Goal: Task Accomplishment & Management: Complete application form

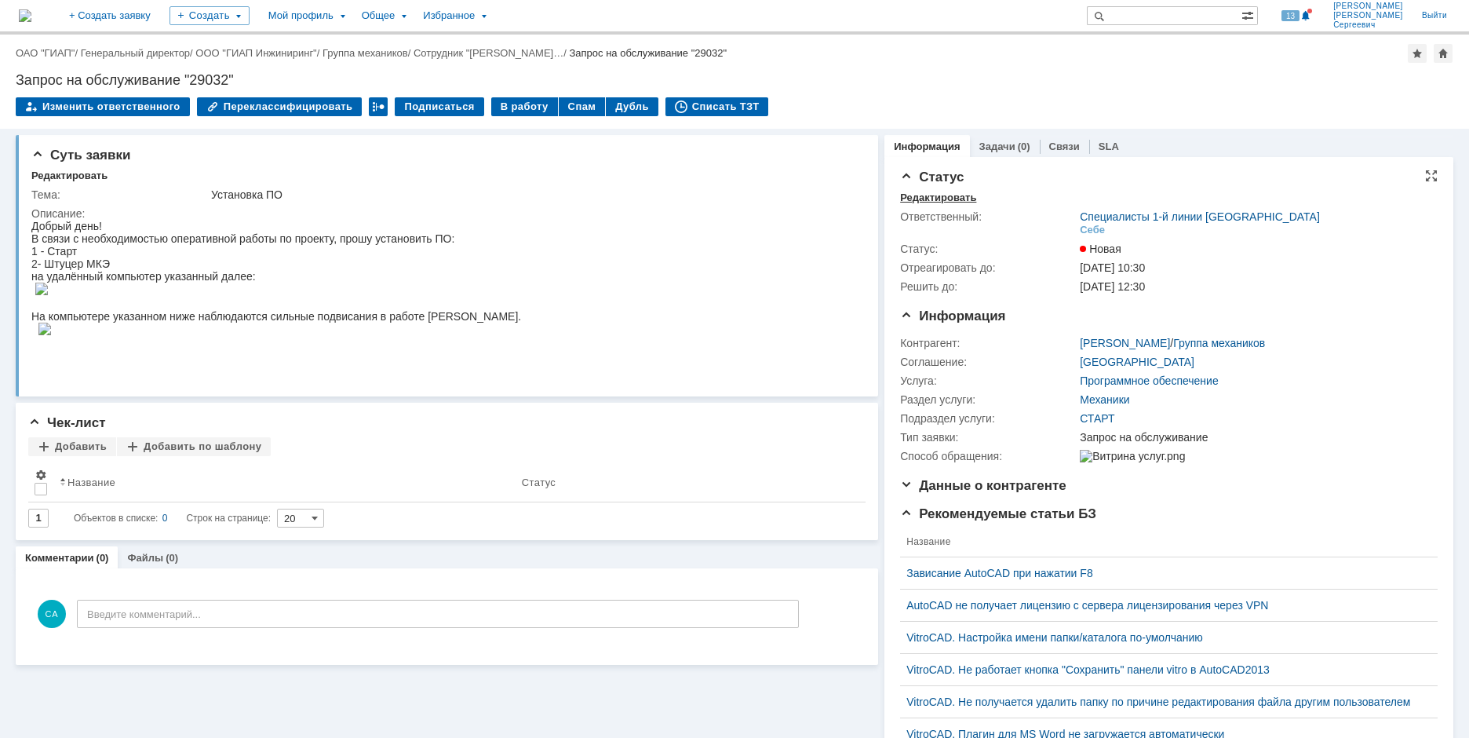
click at [953, 193] on div "Редактировать" at bounding box center [938, 197] width 76 height 13
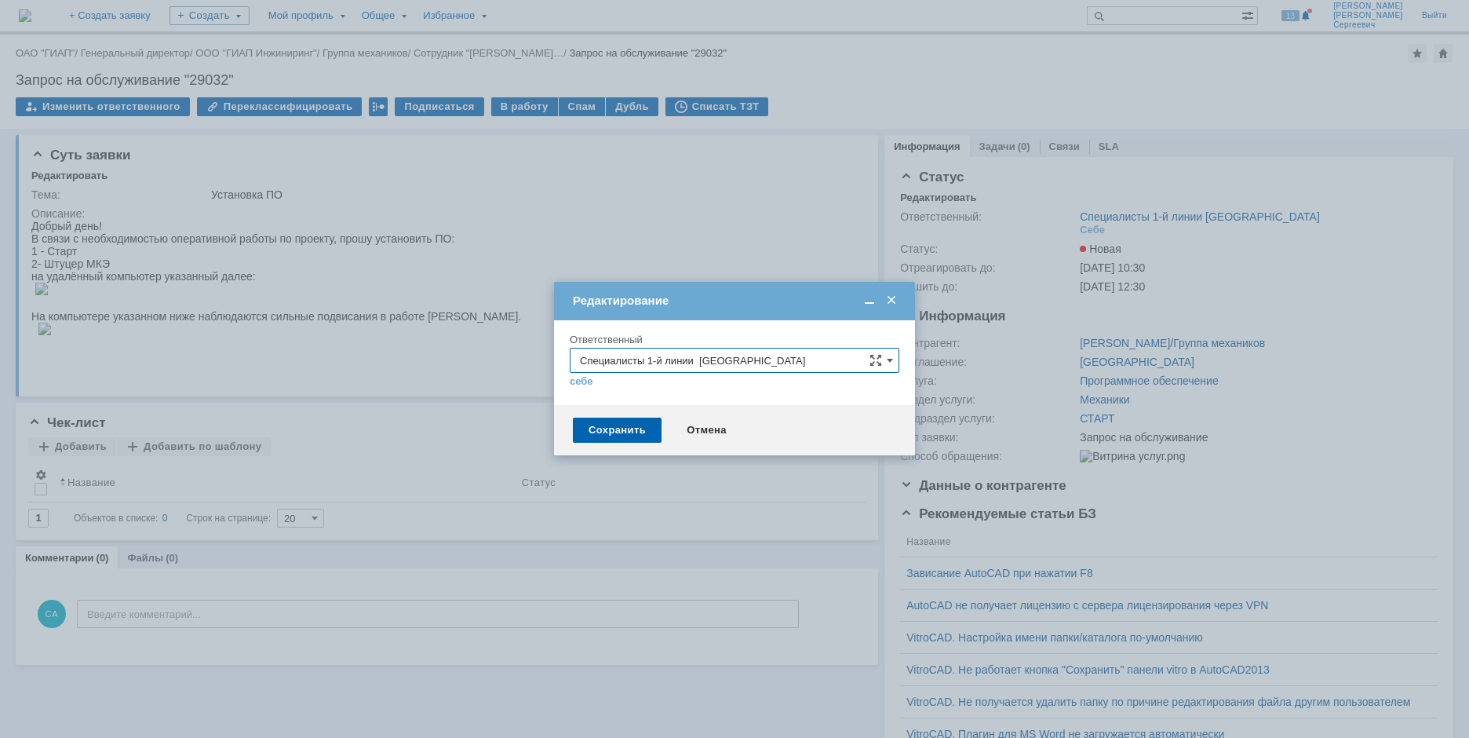
click at [797, 362] on input "Специалисты 1-й линии [GEOGRAPHIC_DATA]" at bounding box center [735, 360] width 330 height 25
click at [738, 495] on span "Специалисты 2-й линии САПР Дзержинск" at bounding box center [734, 495] width 309 height 13
type input "Специалисты 2-й линии САПР Дзержинск"
click at [583, 427] on div "Сохранить" at bounding box center [617, 429] width 89 height 25
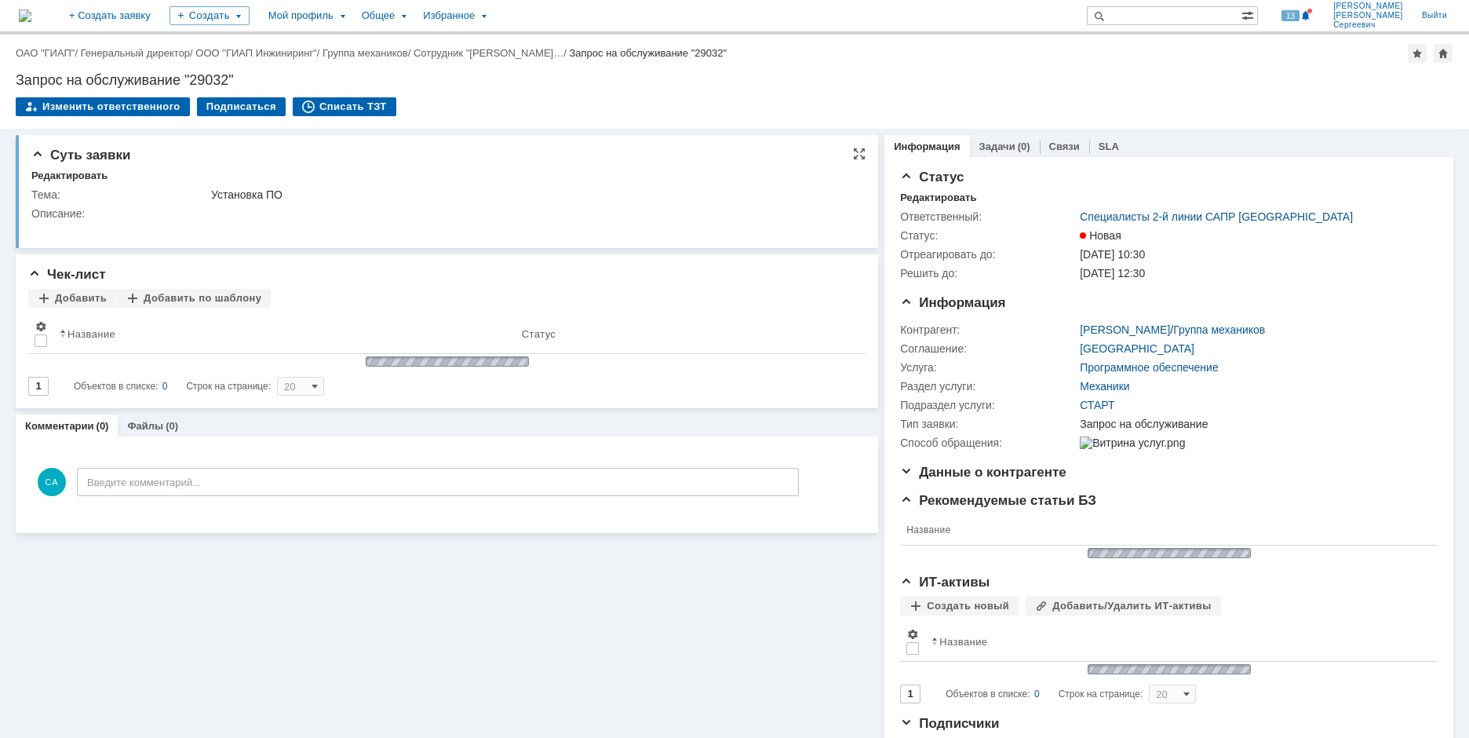
scroll to position [0, 0]
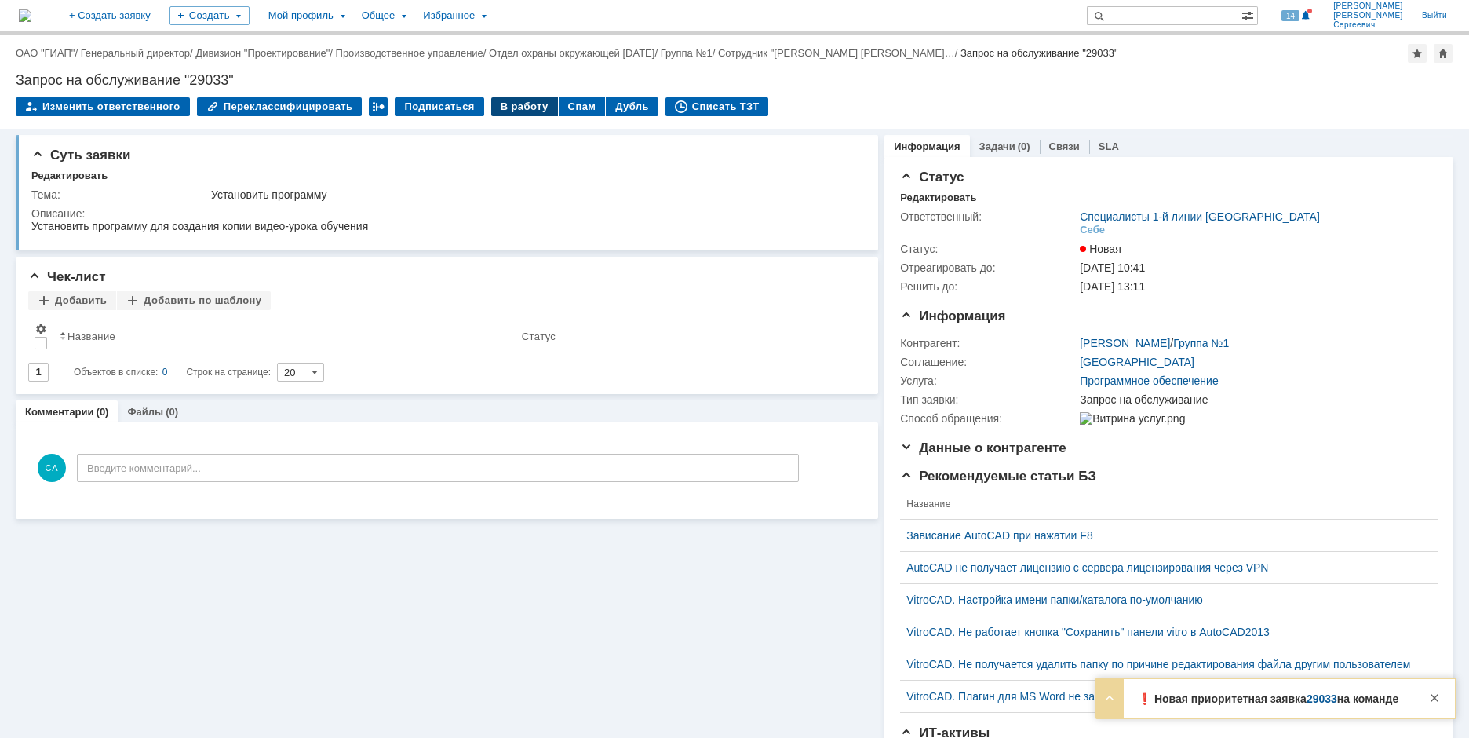
click at [509, 114] on div "В работу" at bounding box center [524, 106] width 67 height 19
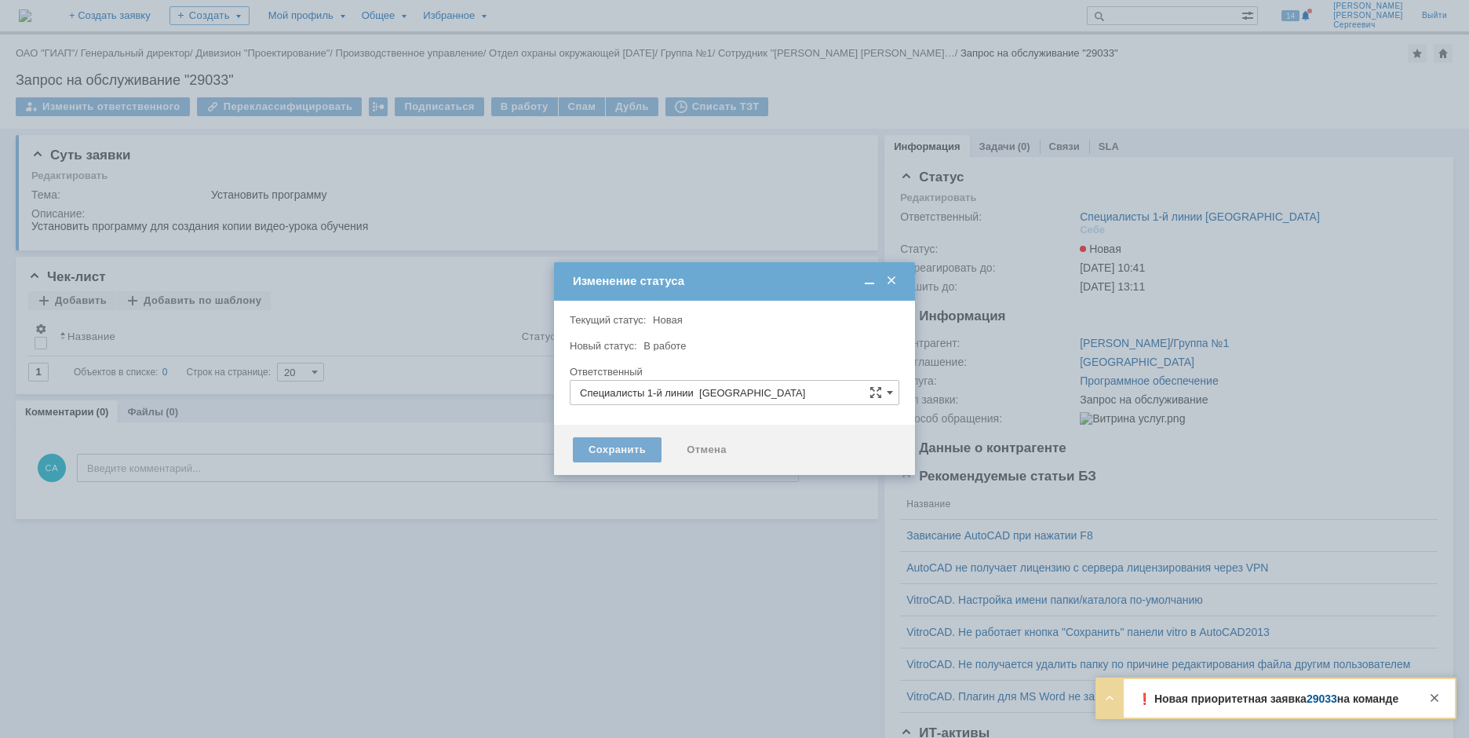
type input "[PERSON_NAME]"
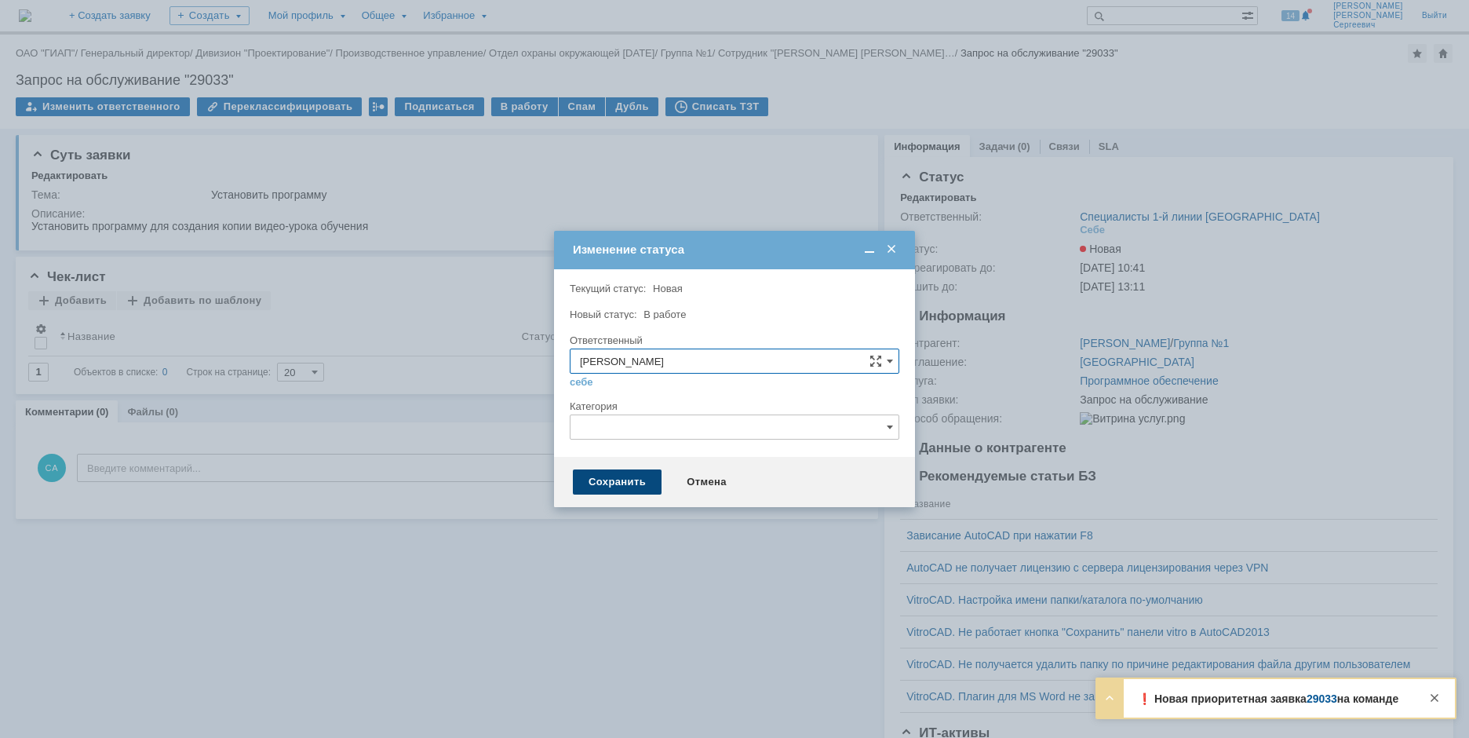
click at [595, 486] on div "Сохранить" at bounding box center [617, 481] width 89 height 25
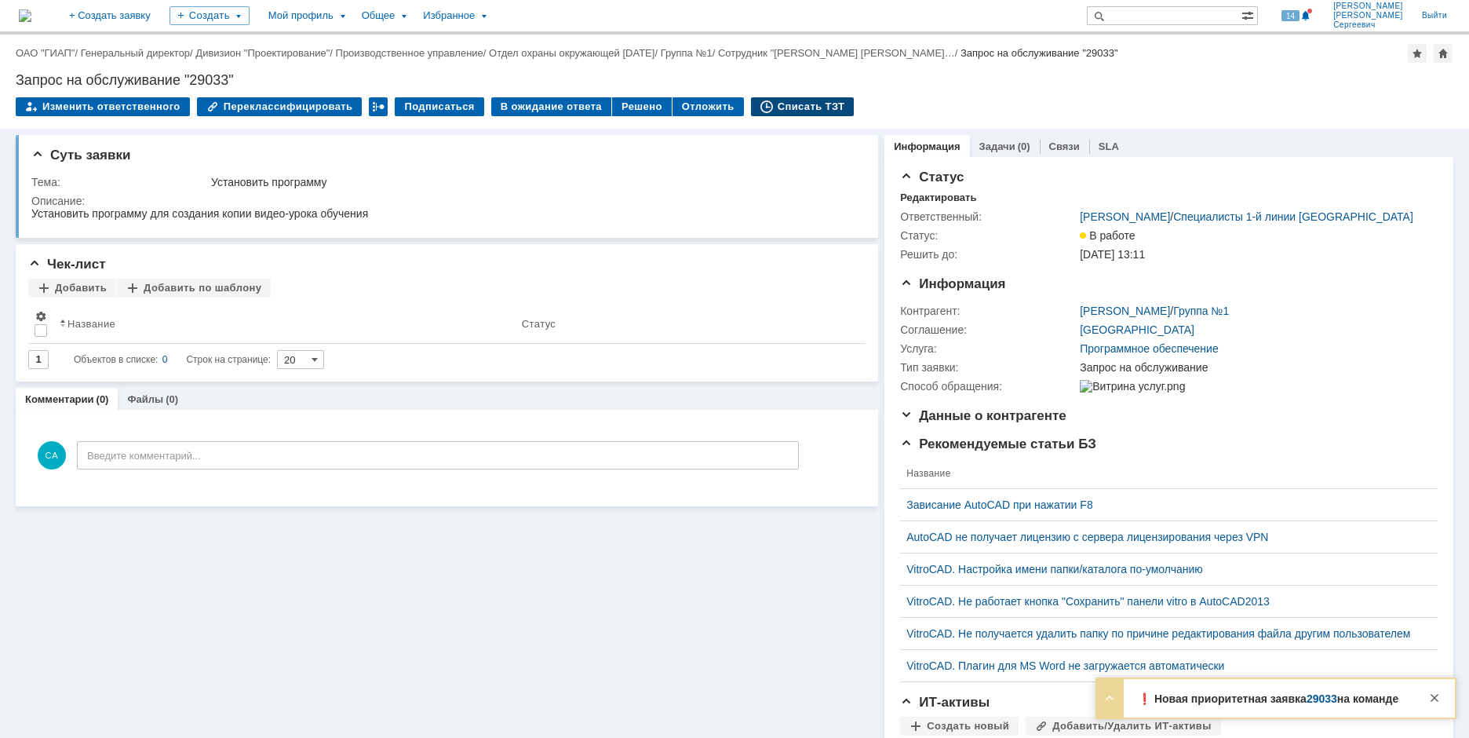
click at [808, 102] on div "Списать ТЗТ" at bounding box center [803, 106] width 104 height 19
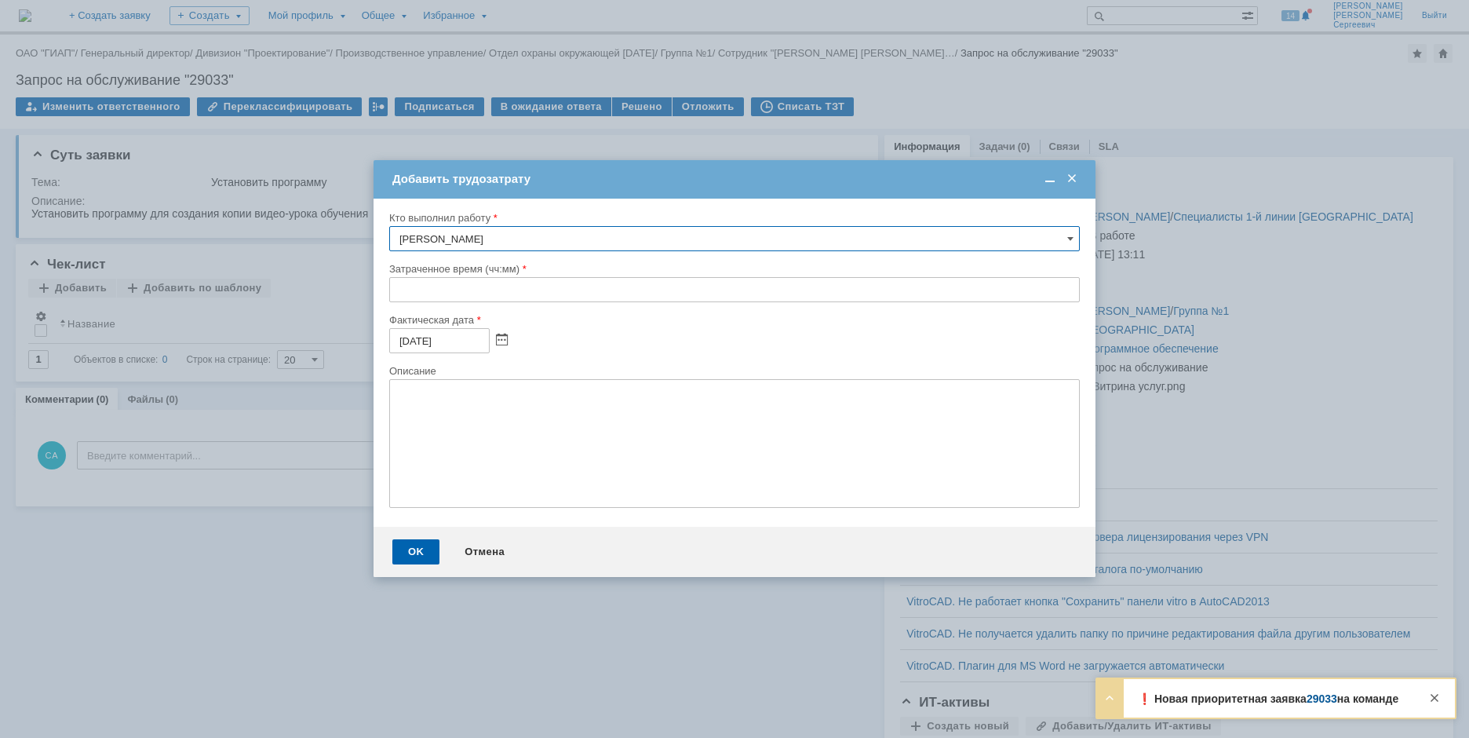
click at [392, 297] on input "text" at bounding box center [734, 289] width 690 height 25
type input "00:05"
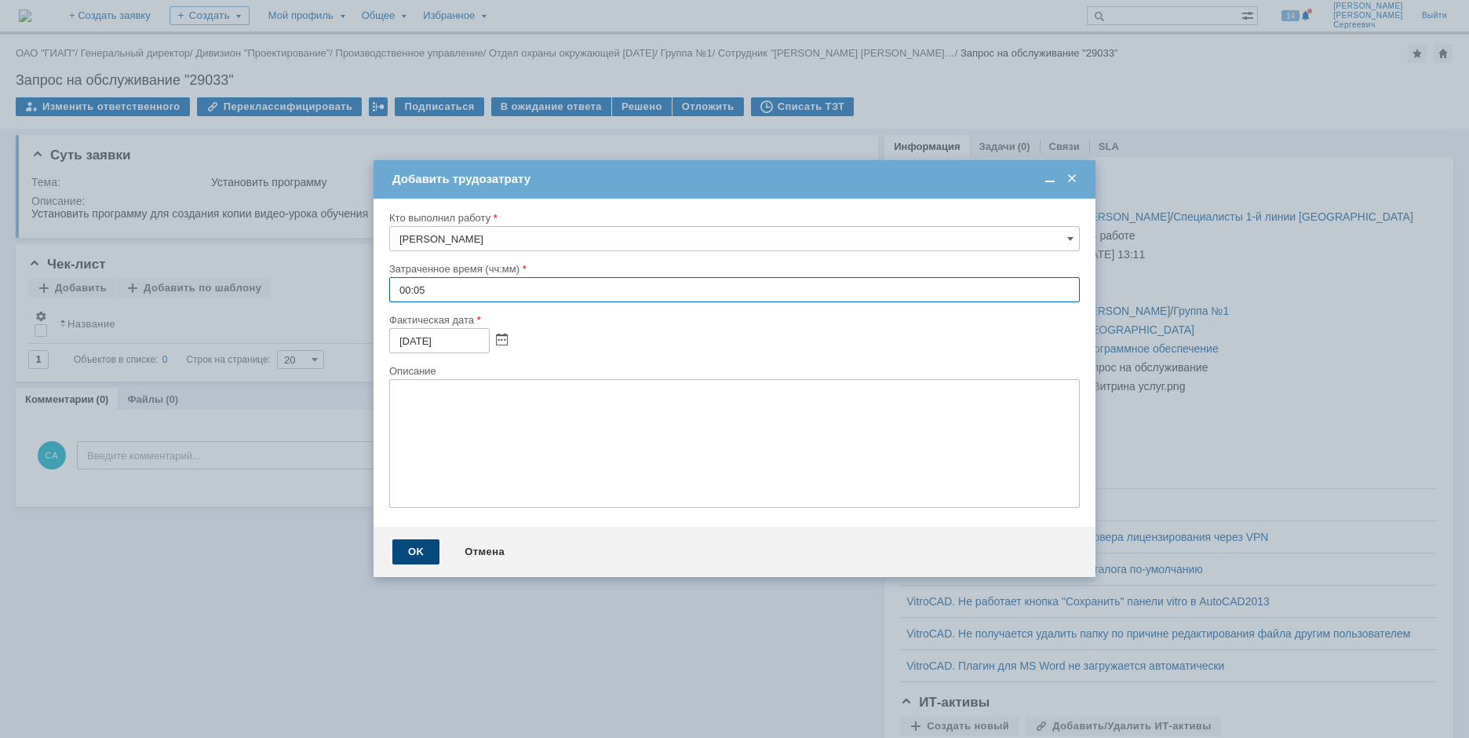
click at [402, 552] on div "OK" at bounding box center [415, 551] width 47 height 25
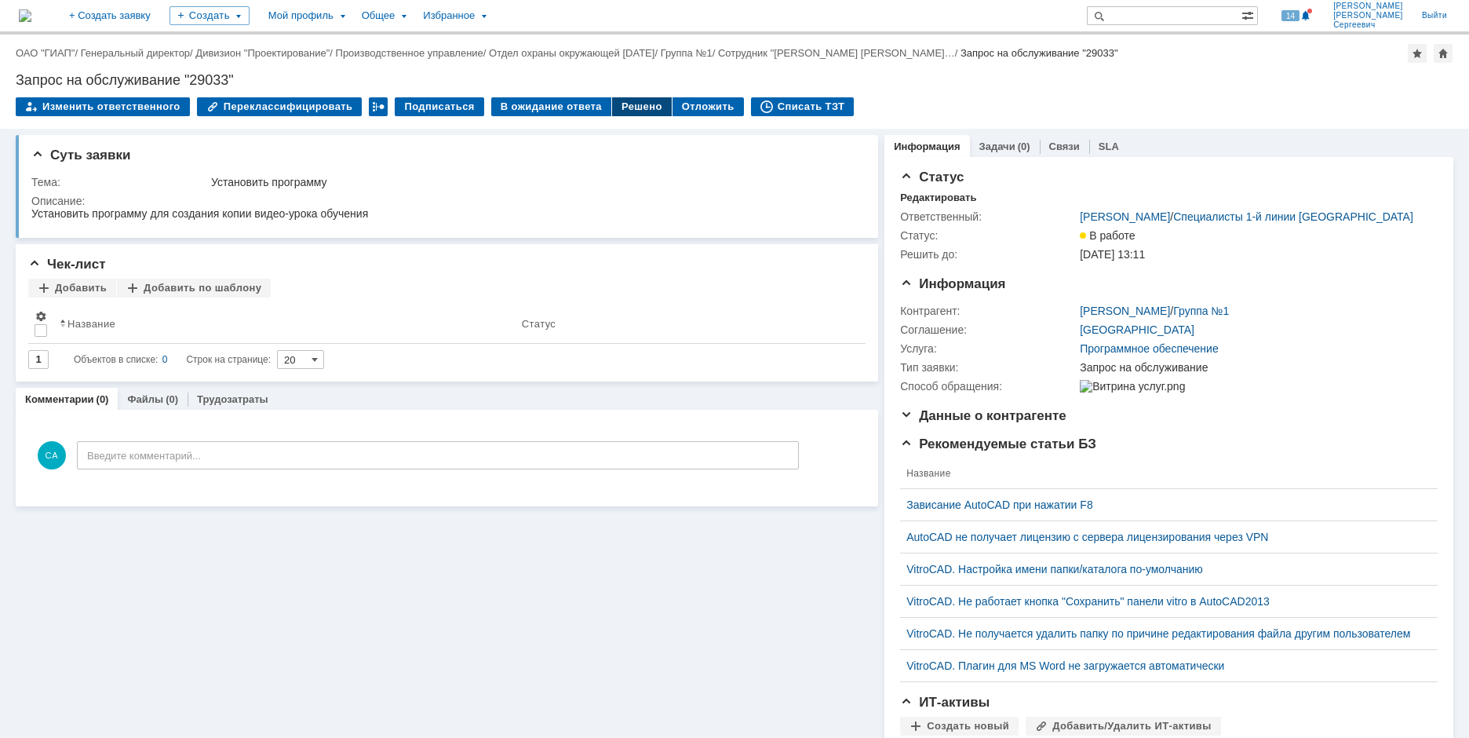
click at [625, 108] on div "Решено" at bounding box center [642, 106] width 60 height 19
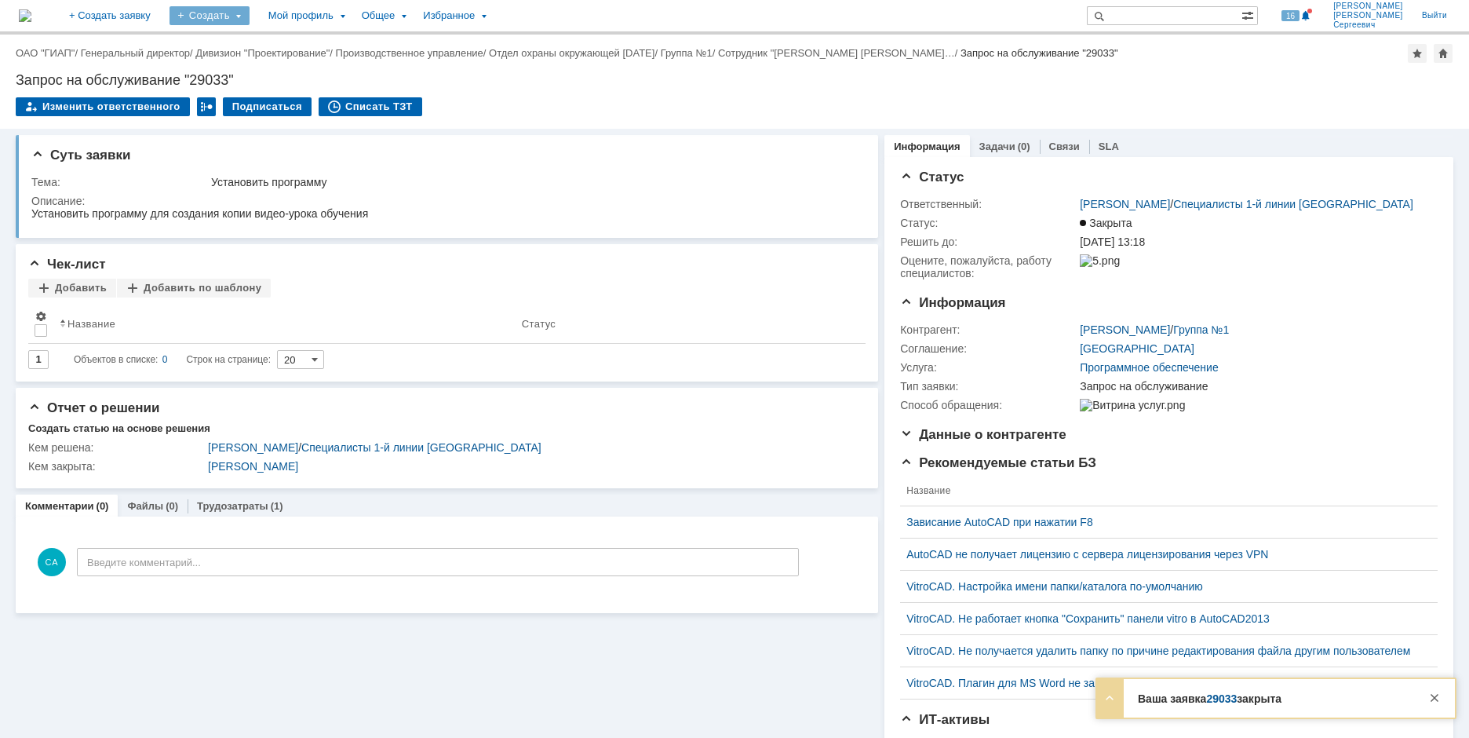
click at [250, 22] on div "Создать" at bounding box center [209, 15] width 80 height 19
click at [280, 100] on link "Заявка" at bounding box center [232, 97] width 119 height 19
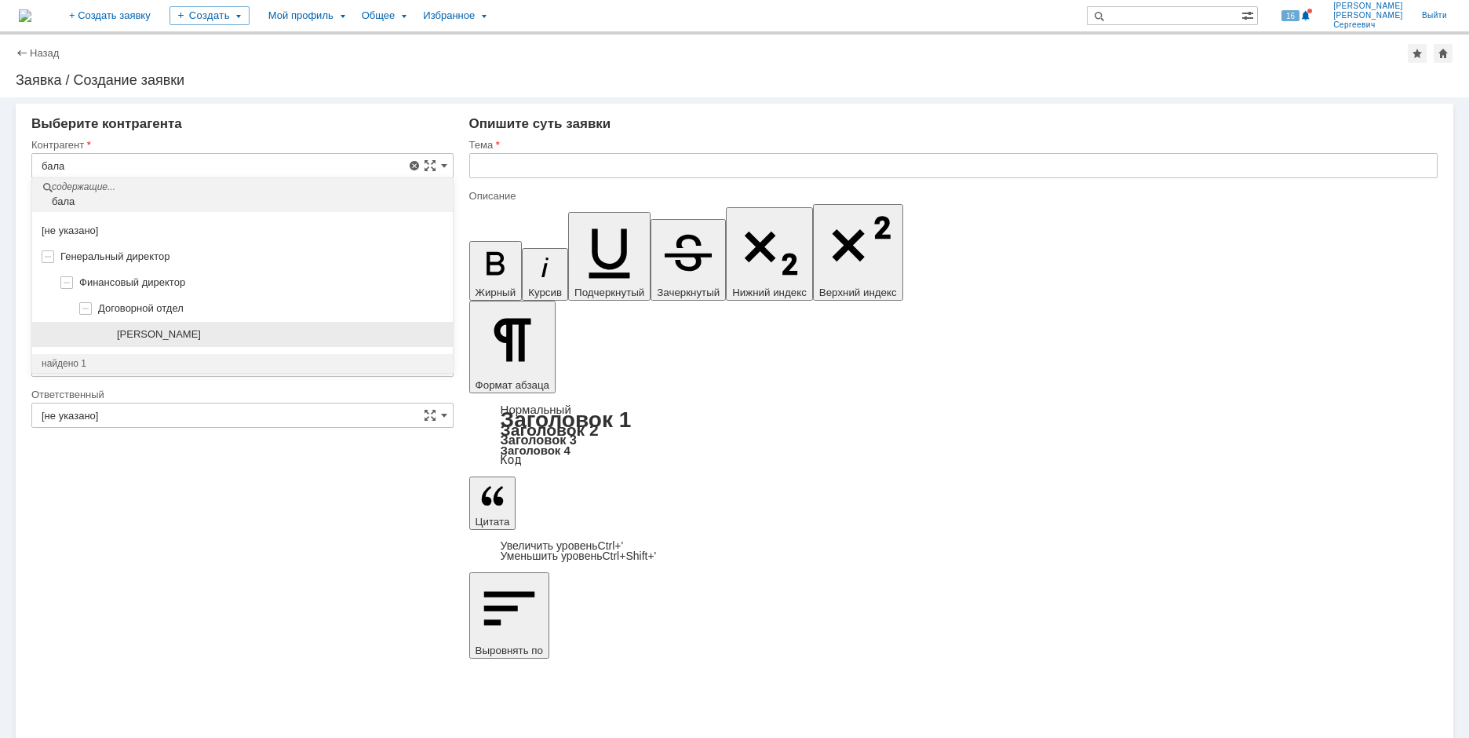
click at [289, 332] on div "[PERSON_NAME]" at bounding box center [280, 334] width 326 height 13
type input "[PERSON_NAME]"
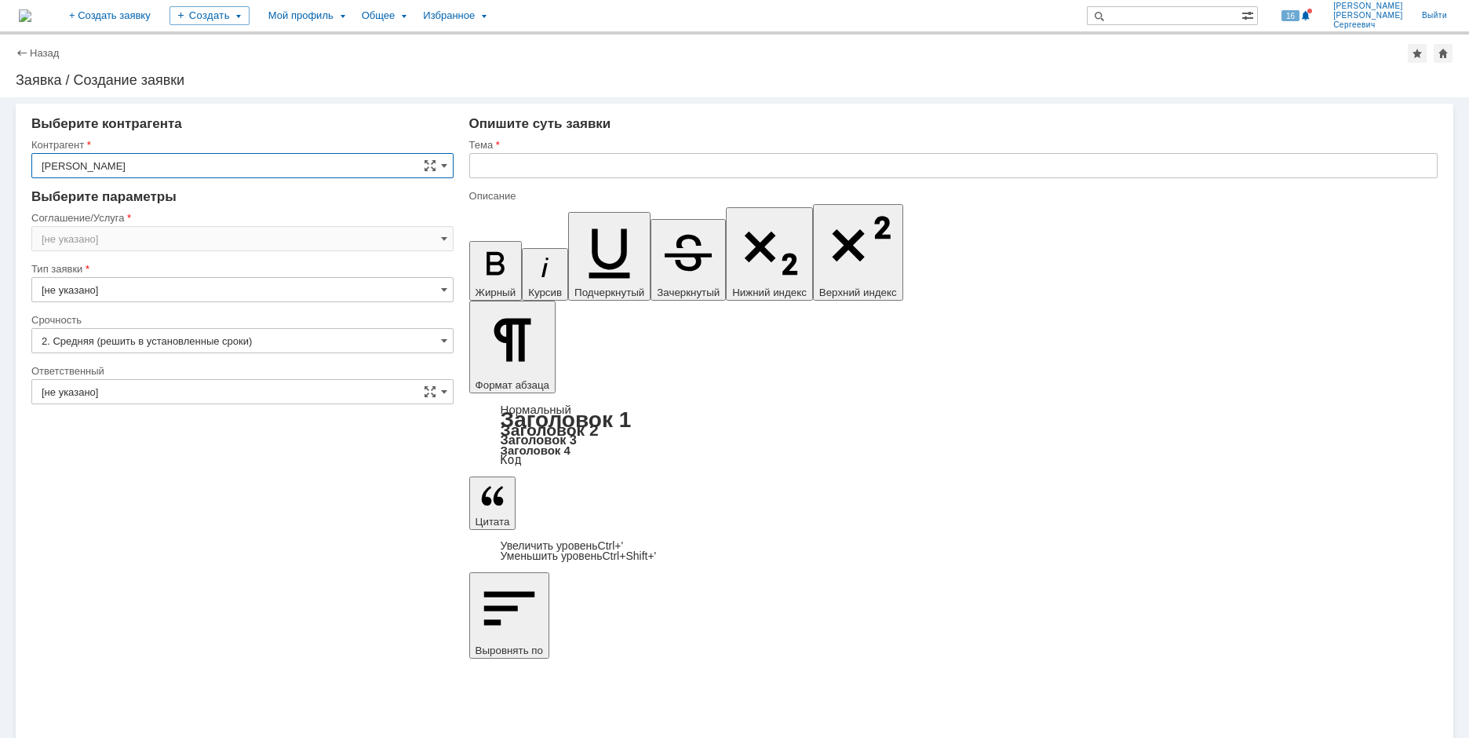
type input "[GEOGRAPHIC_DATA]"
click at [70, 240] on input "[GEOGRAPHIC_DATA]" at bounding box center [242, 238] width 422 height 25
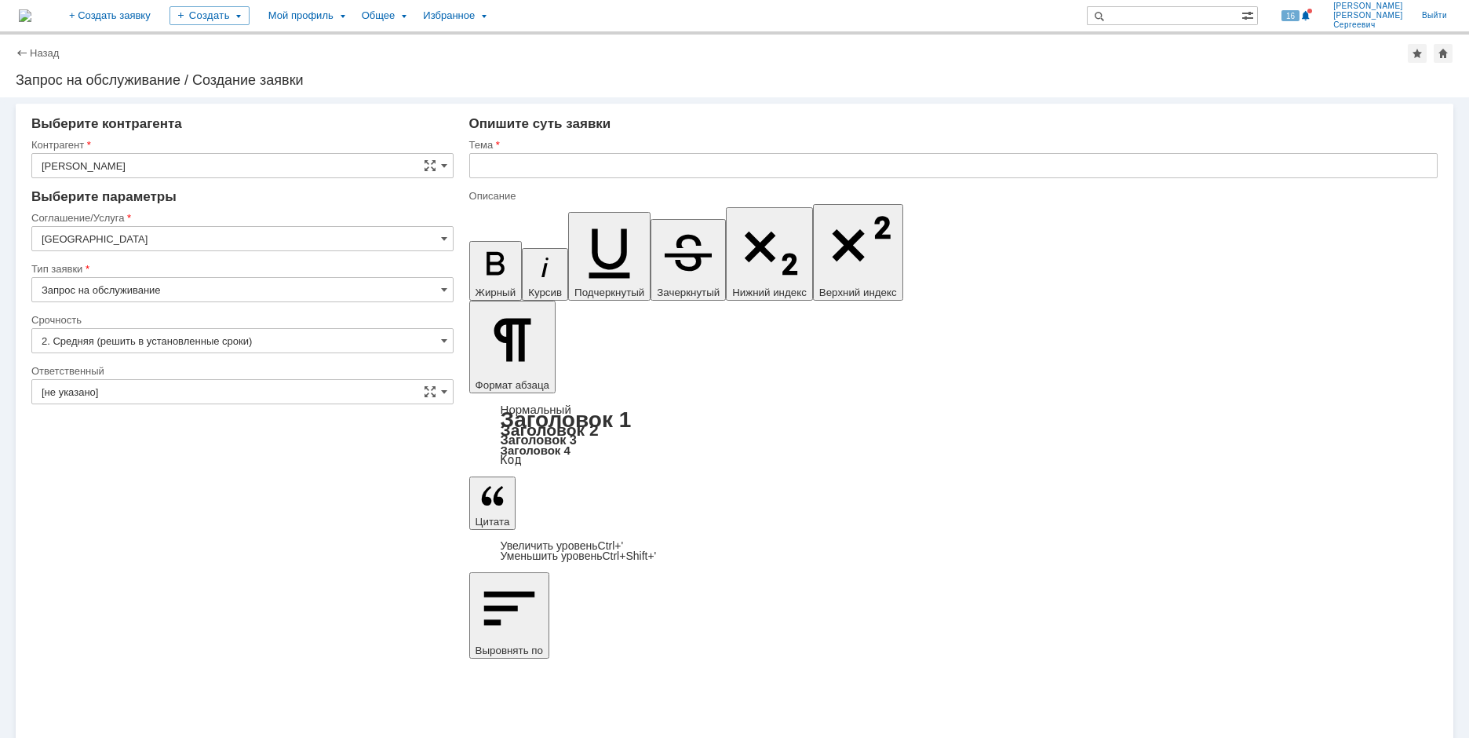
type input "[GEOGRAPHIC_DATA]"
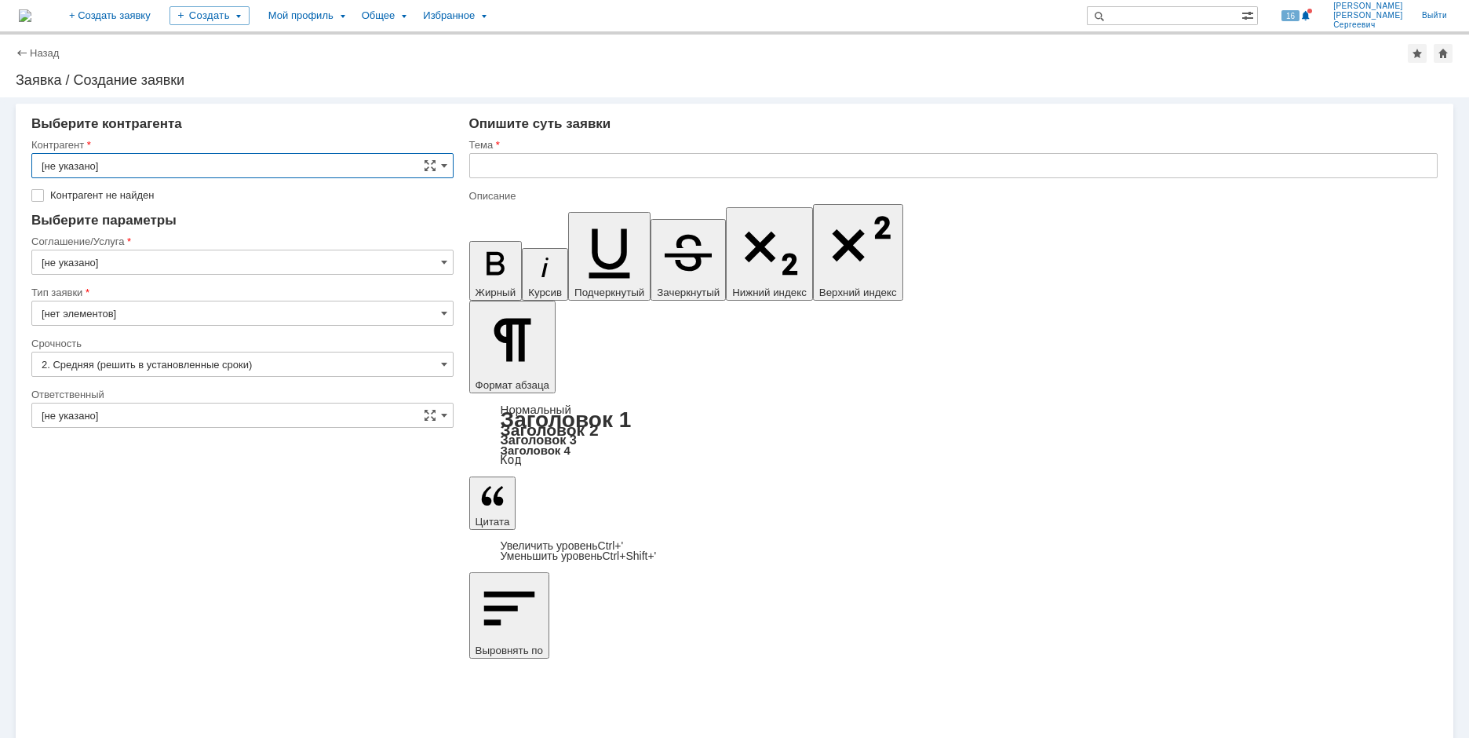
click at [78, 267] on input "[не указано]" at bounding box center [242, 262] width 422 height 25
click at [132, 268] on input "[GEOGRAPHIC_DATA]" at bounding box center [242, 262] width 422 height 25
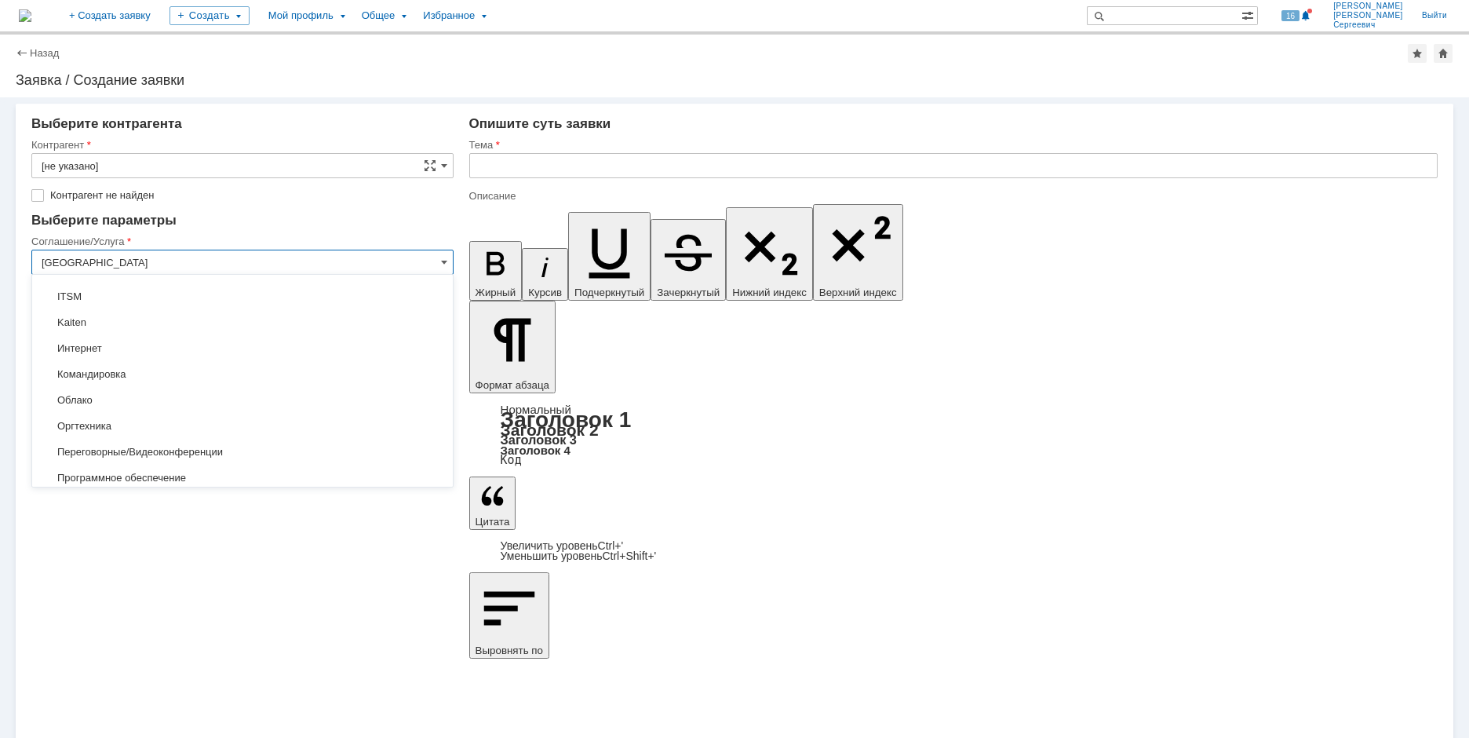
scroll to position [235, 0]
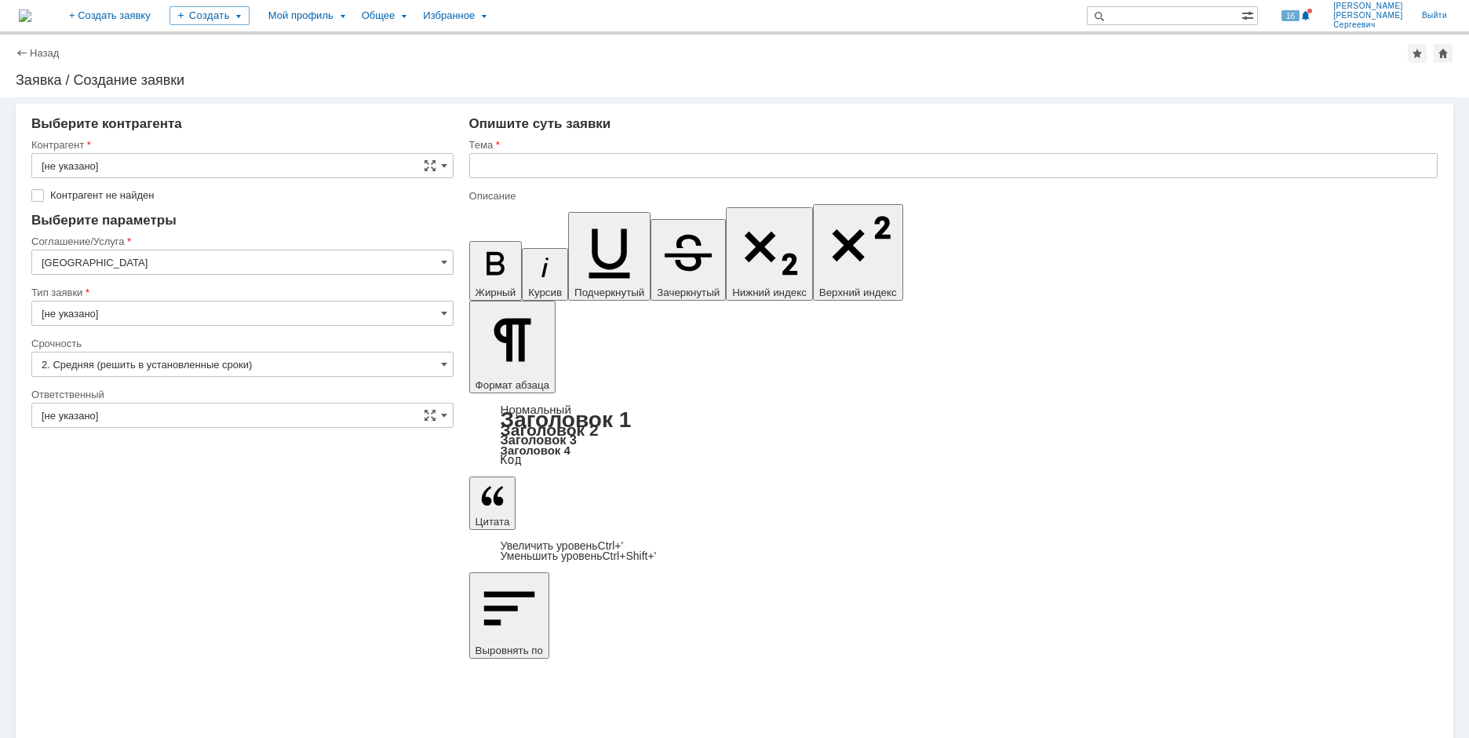
type input "[GEOGRAPHIC_DATA]"
click at [102, 166] on input "[не указано]" at bounding box center [242, 165] width 422 height 25
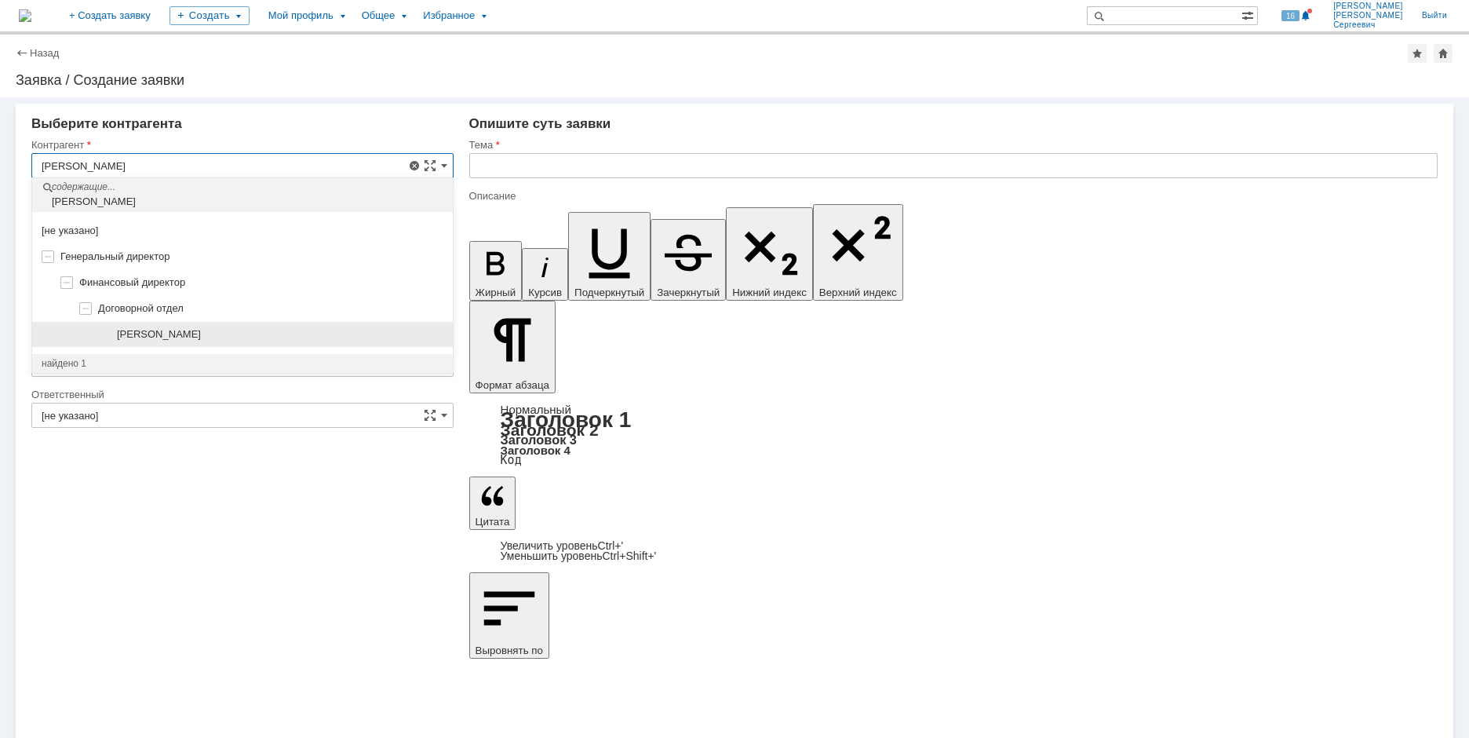
click at [161, 323] on div "[PERSON_NAME]" at bounding box center [242, 335] width 421 height 26
type input "[PERSON_NAME]"
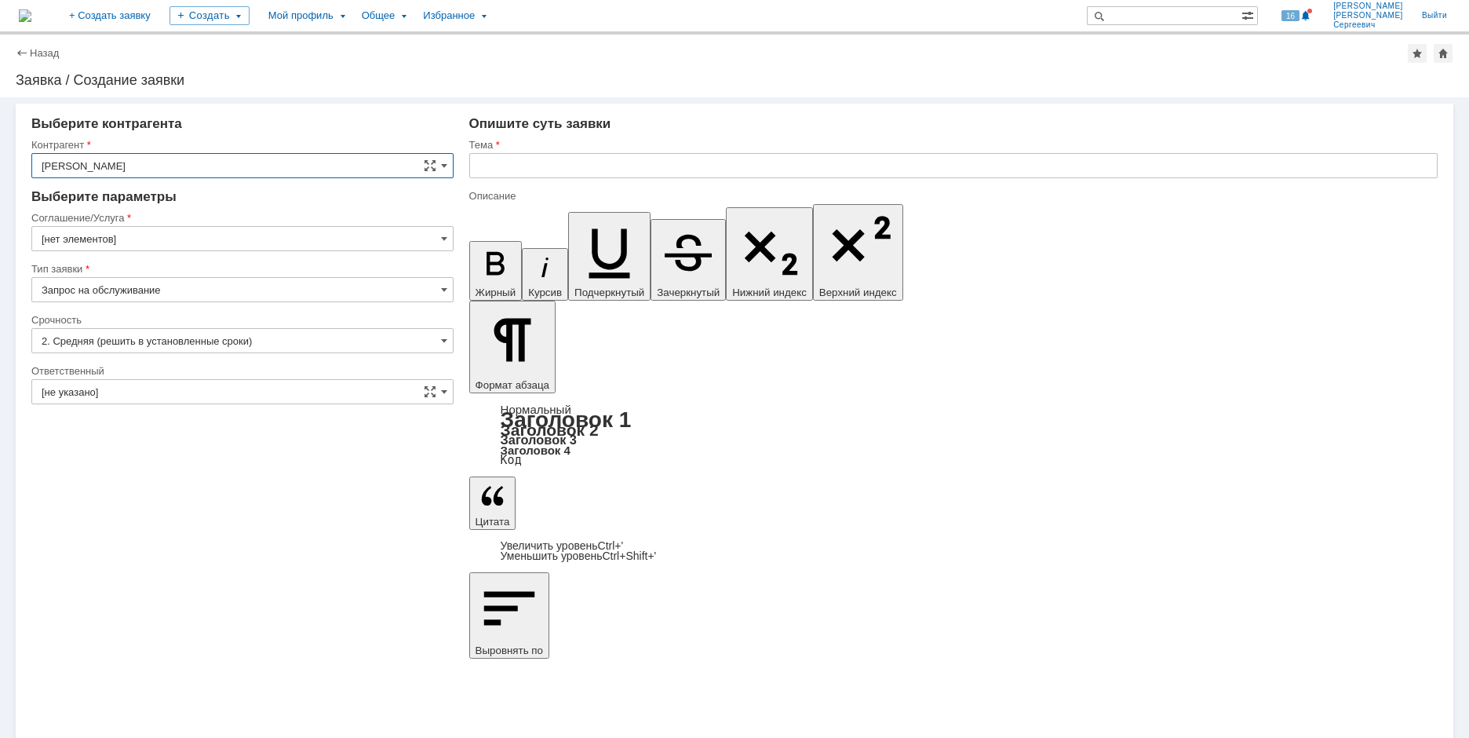
type input "[GEOGRAPHIC_DATA]"
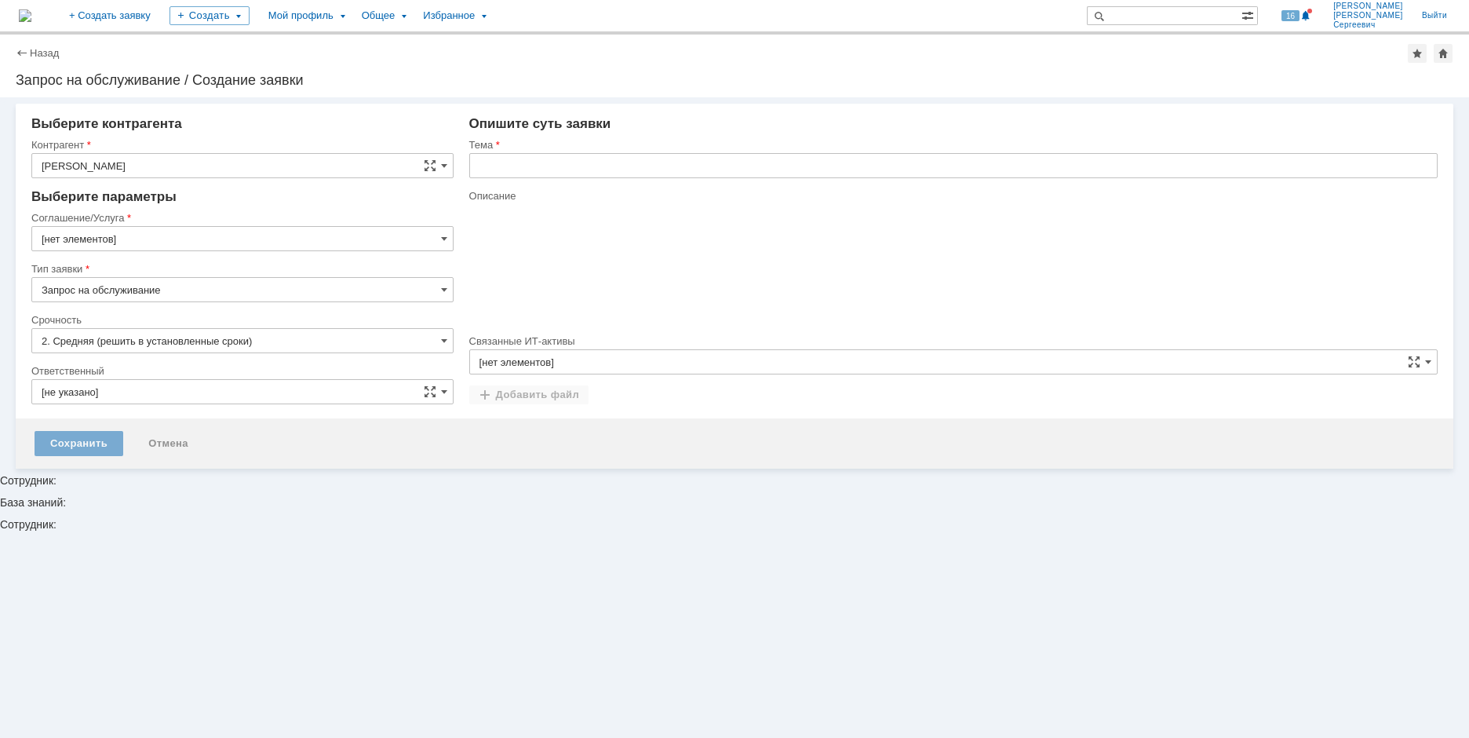
type input "[GEOGRAPHIC_DATA]"
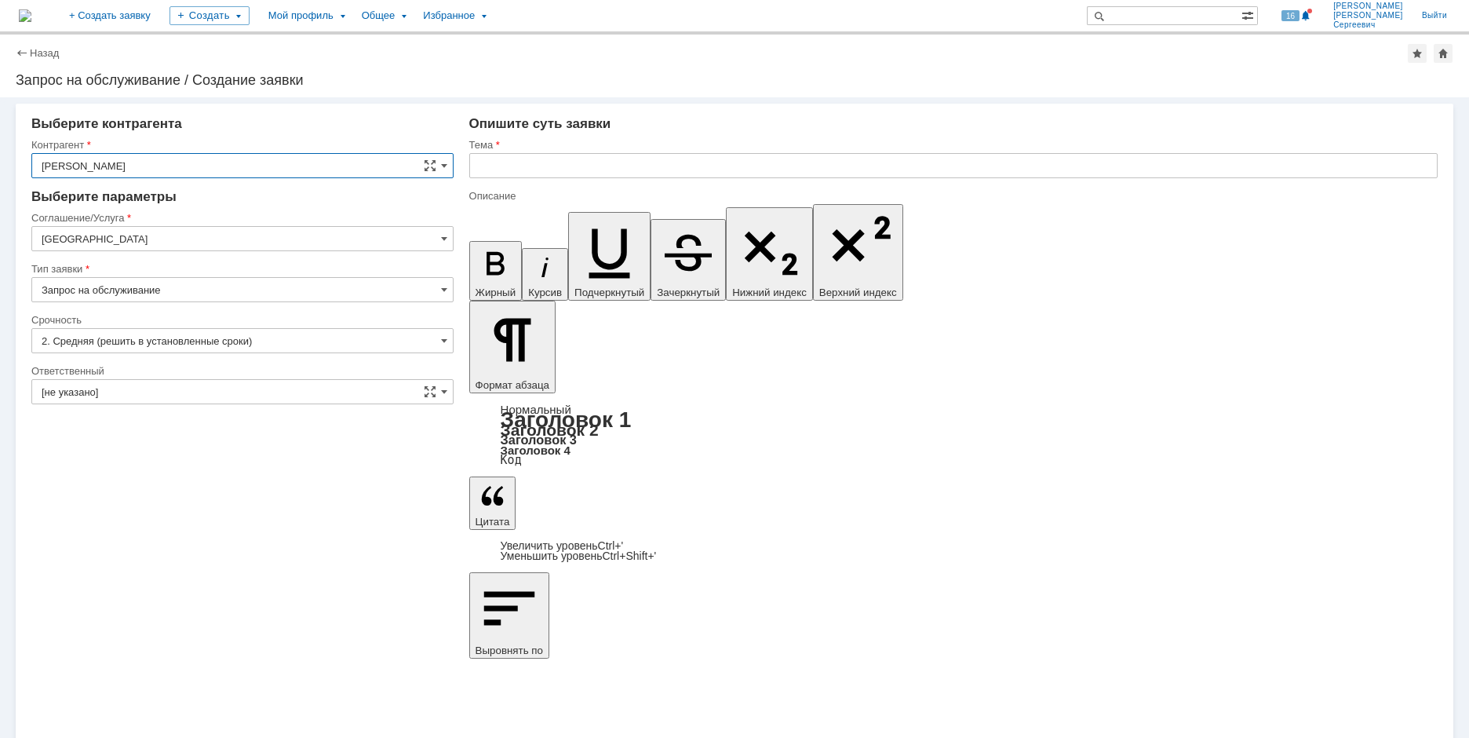
click at [96, 384] on input "[не указано]" at bounding box center [242, 391] width 422 height 25
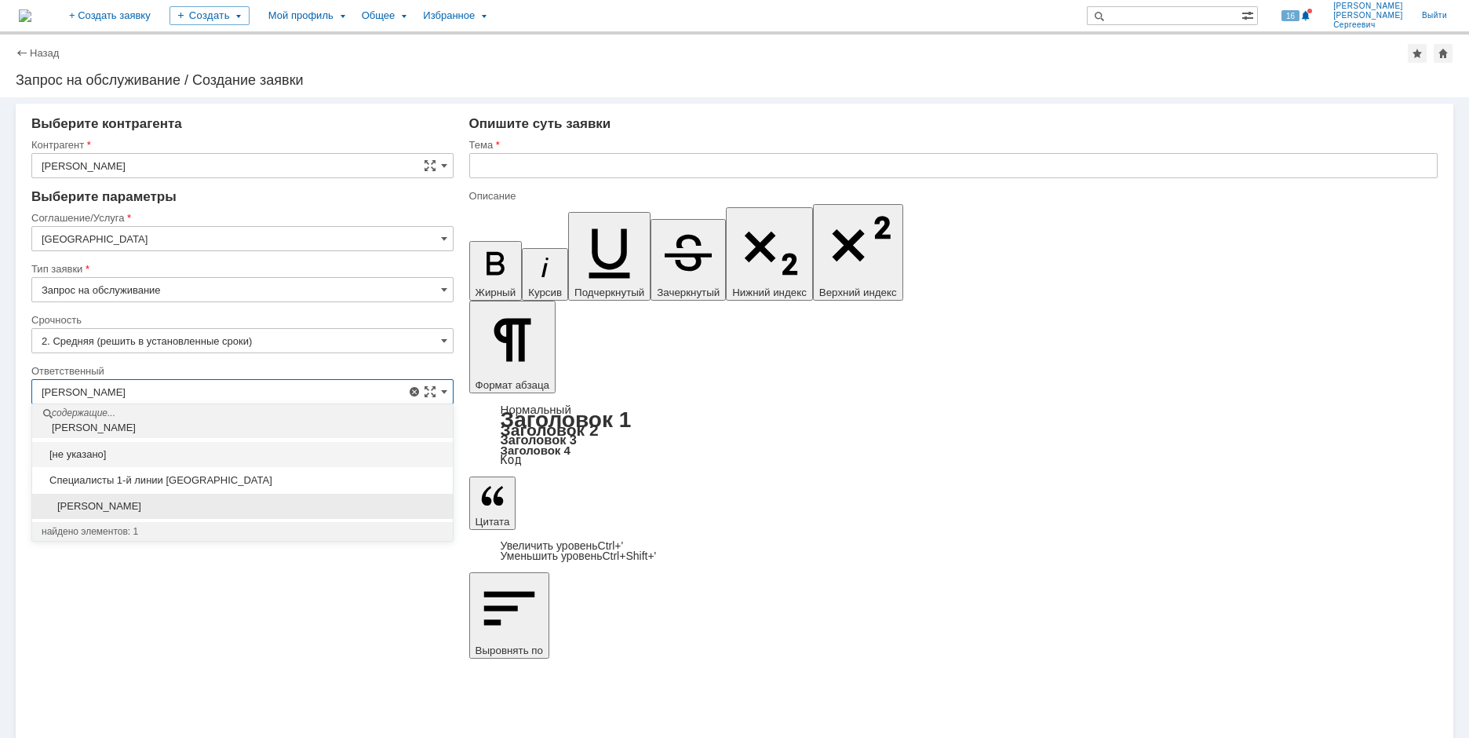
click at [252, 515] on div "[PERSON_NAME]" at bounding box center [242, 506] width 421 height 25
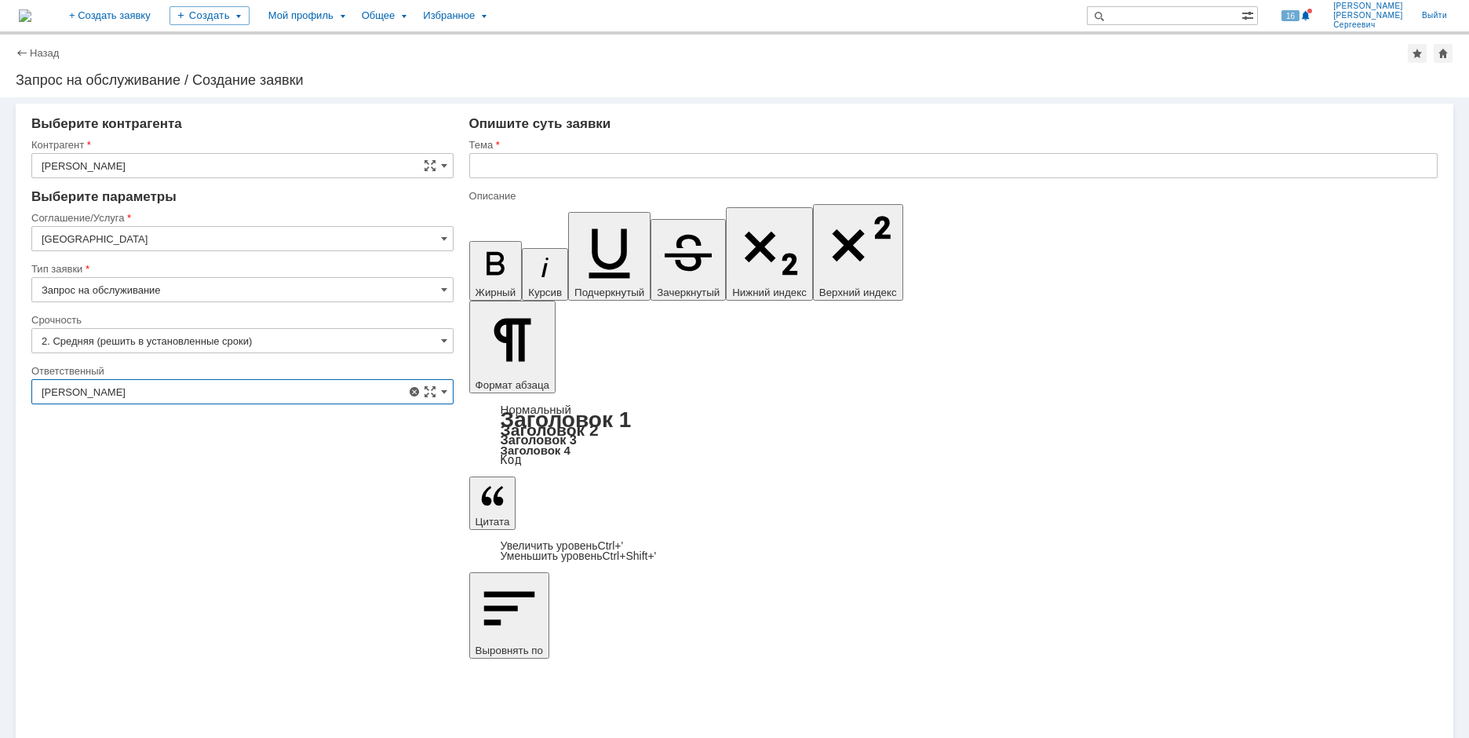
type input "[PERSON_NAME]"
click at [594, 166] on input "text" at bounding box center [953, 165] width 968 height 25
type input "Неисправность ПК"
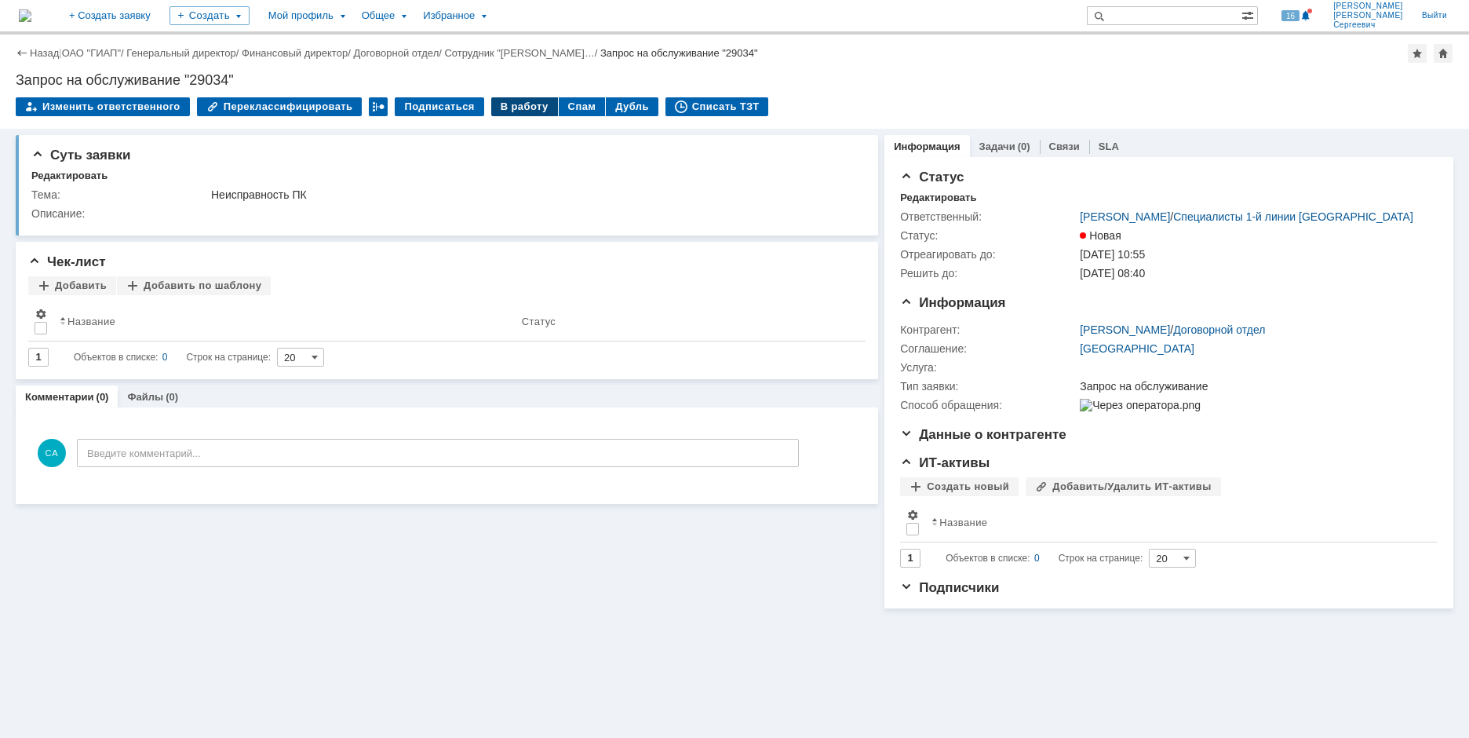
click at [500, 104] on div "В работу" at bounding box center [524, 106] width 67 height 19
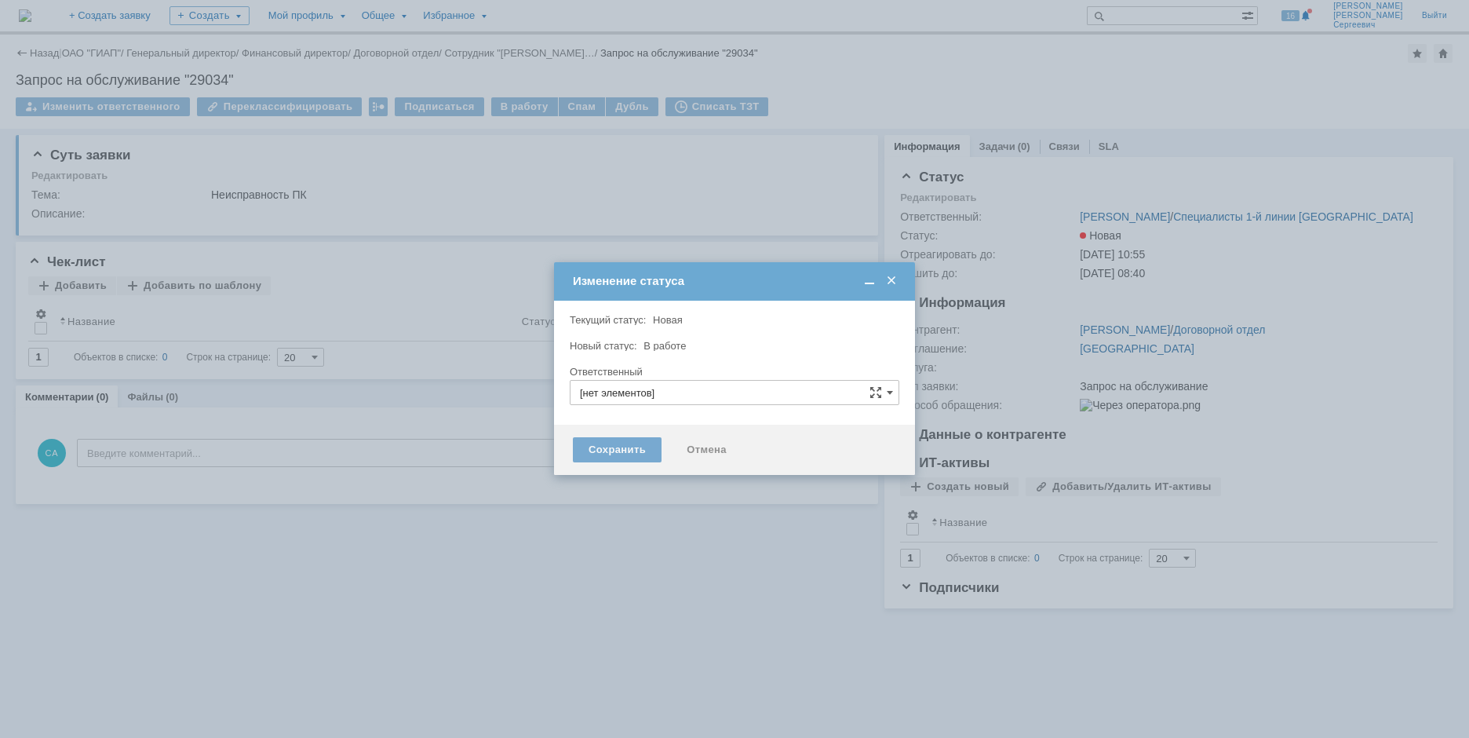
type input "[PERSON_NAME]"
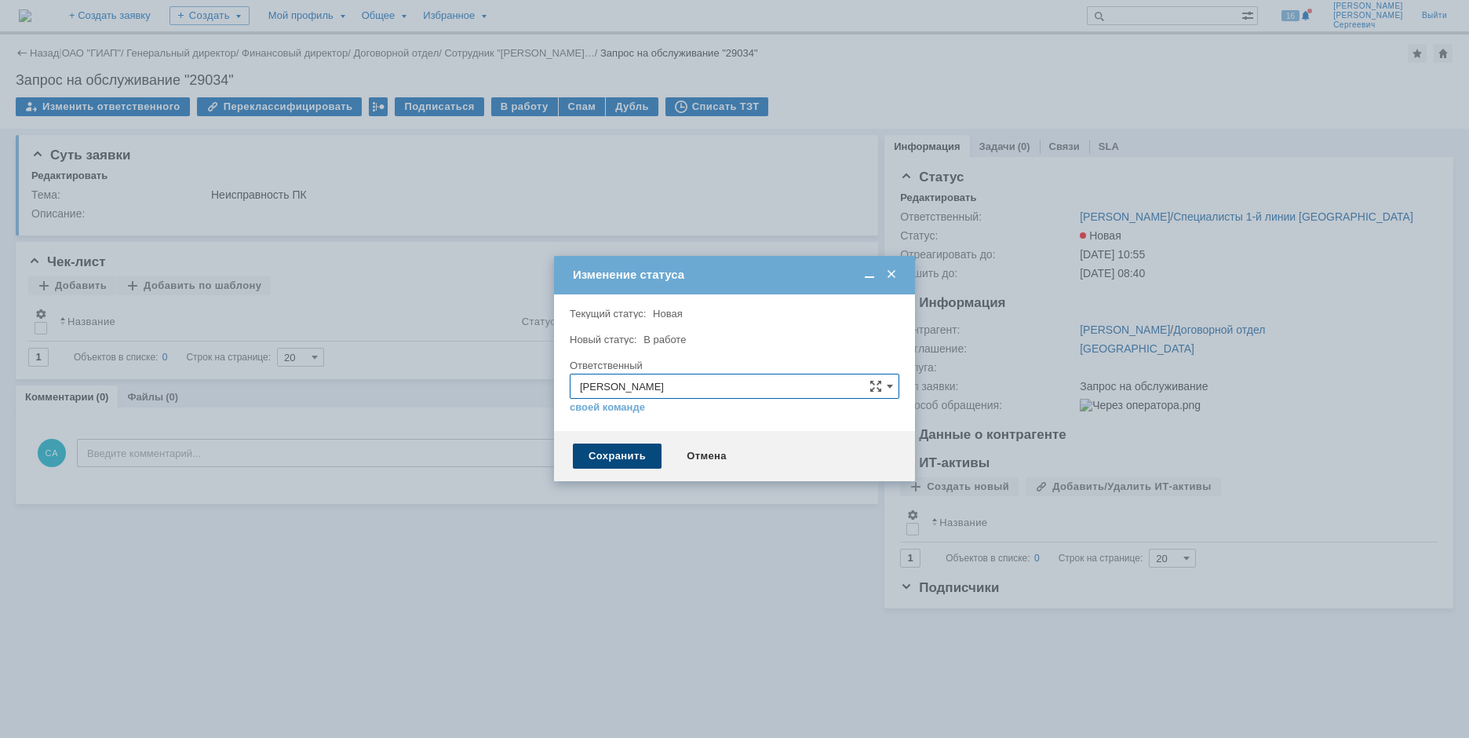
click at [614, 457] on div "Сохранить" at bounding box center [617, 455] width 89 height 25
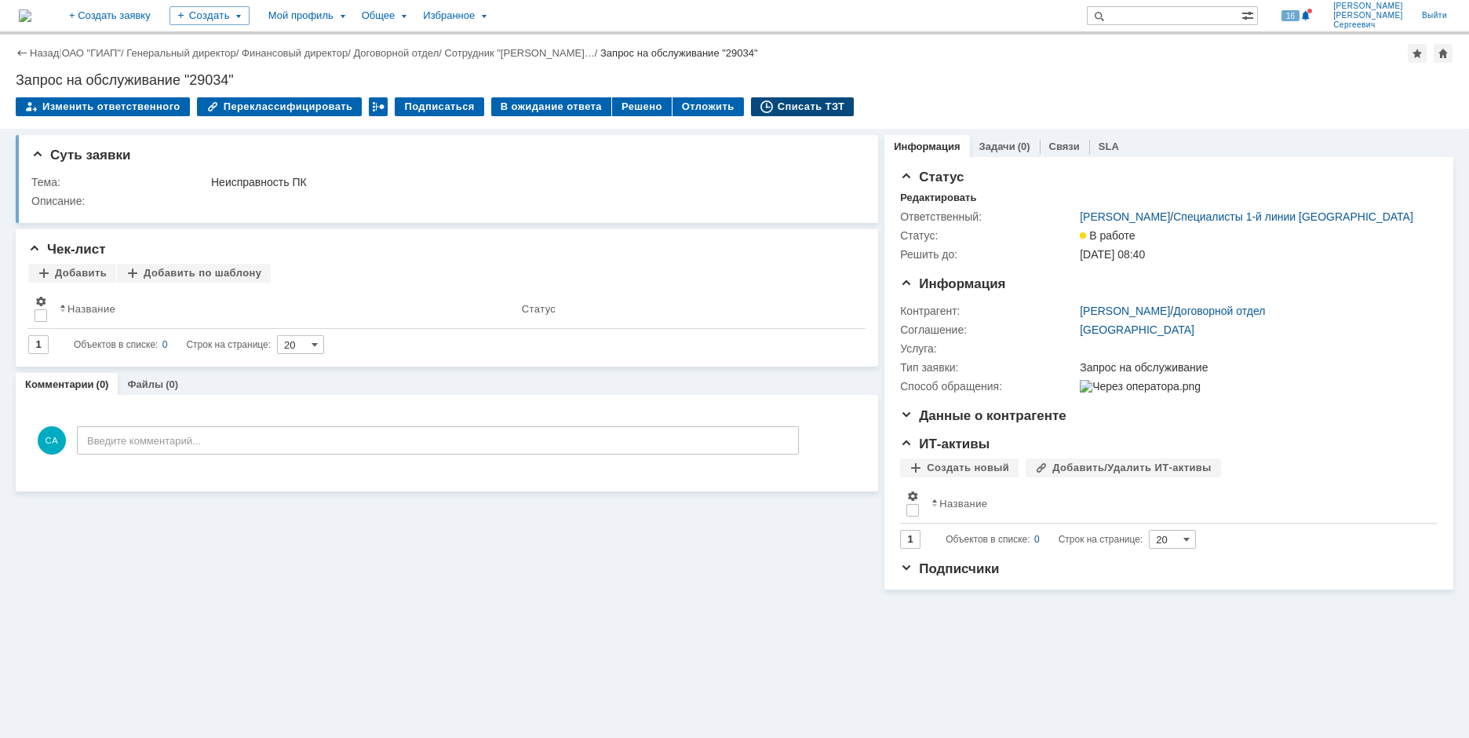
click at [774, 109] on div "Списать ТЗТ" at bounding box center [803, 106] width 104 height 19
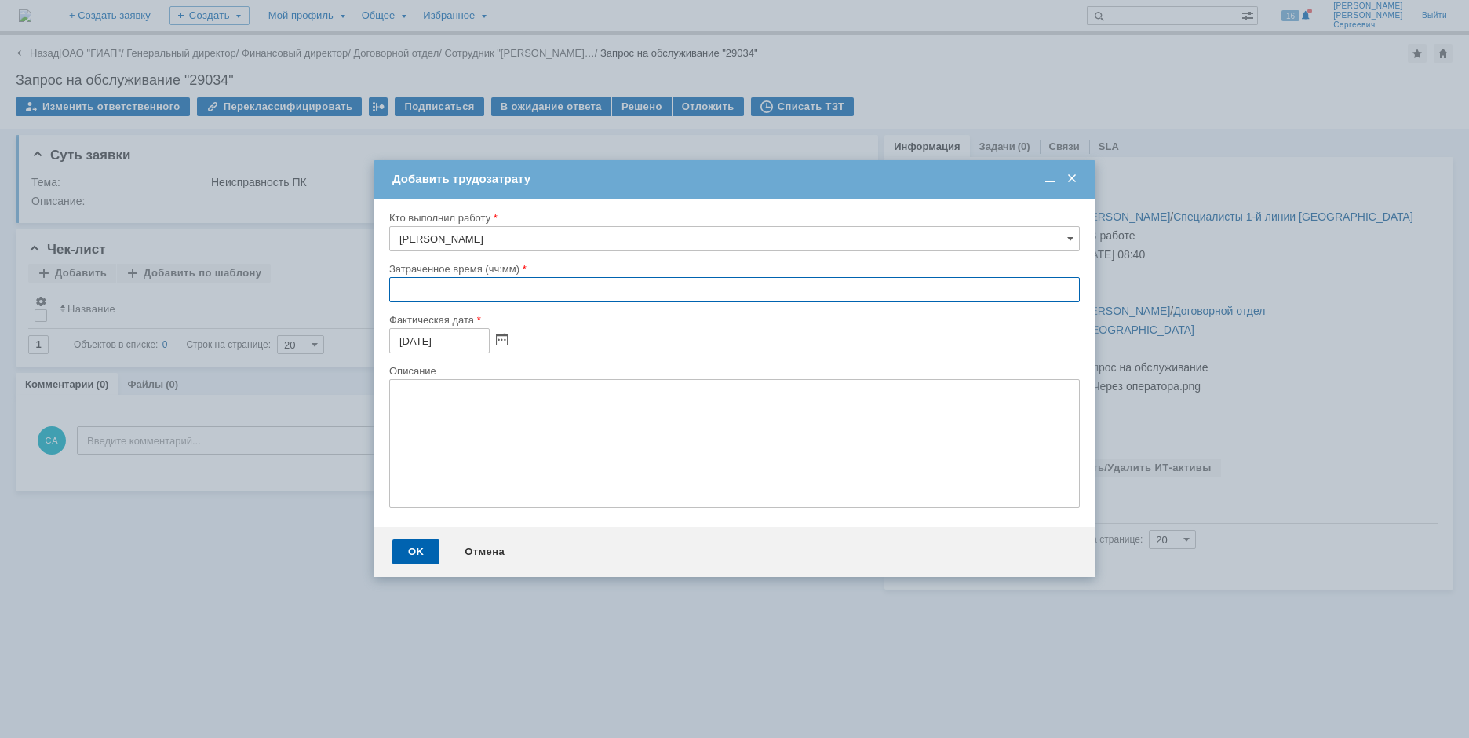
click at [395, 288] on input "text" at bounding box center [734, 289] width 690 height 25
click at [410, 293] on input "03:00" at bounding box center [734, 289] width 690 height 25
type input "02:00"
click at [425, 559] on div "OK" at bounding box center [415, 551] width 47 height 25
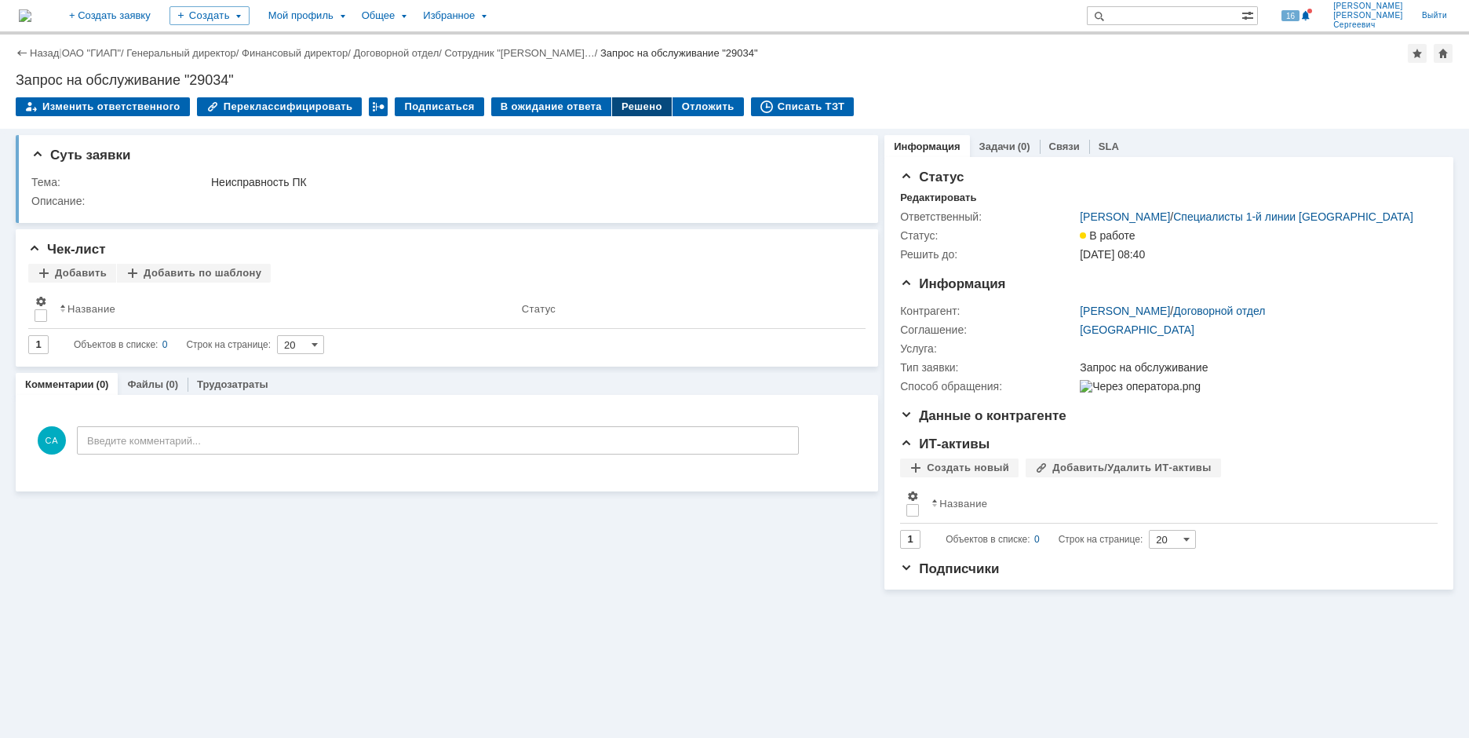
click at [639, 104] on div "Решено" at bounding box center [642, 106] width 60 height 19
